Goal: Find specific page/section: Find specific page/section

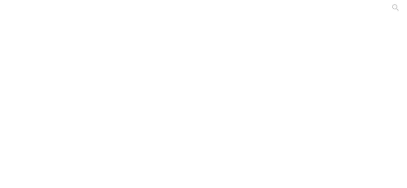
type input "cyf"
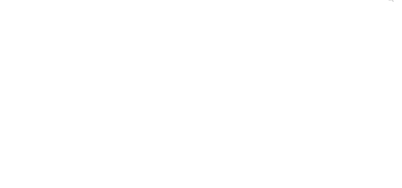
scroll to position [16, 0]
